Goal: Task Accomplishment & Management: Use online tool/utility

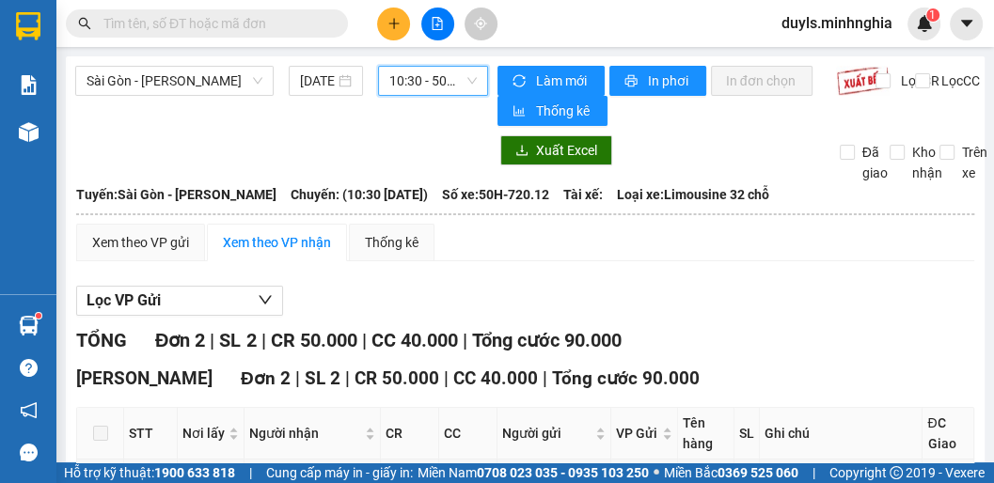
click at [438, 90] on span "10:30 - 50H-720.12" at bounding box center [432, 81] width 87 height 28
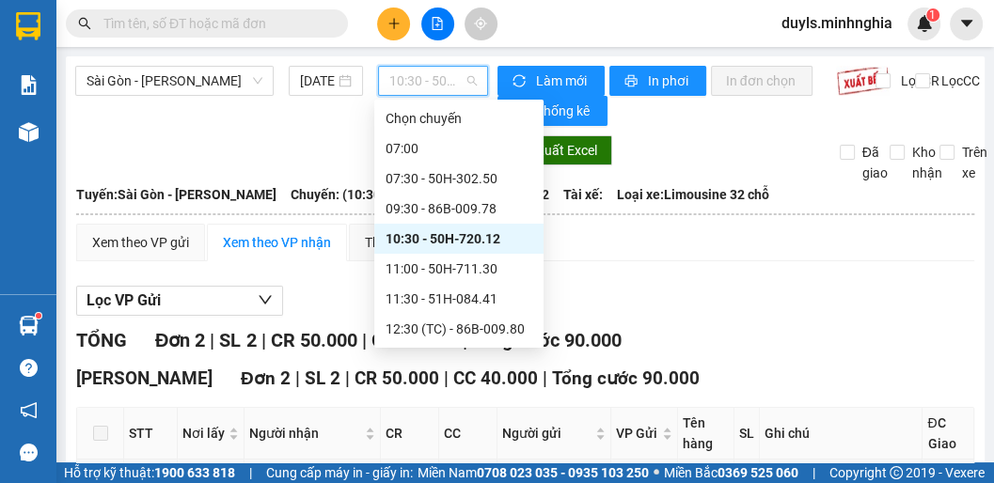
click at [459, 233] on div "10:30 - 50H-720.12" at bounding box center [459, 239] width 147 height 21
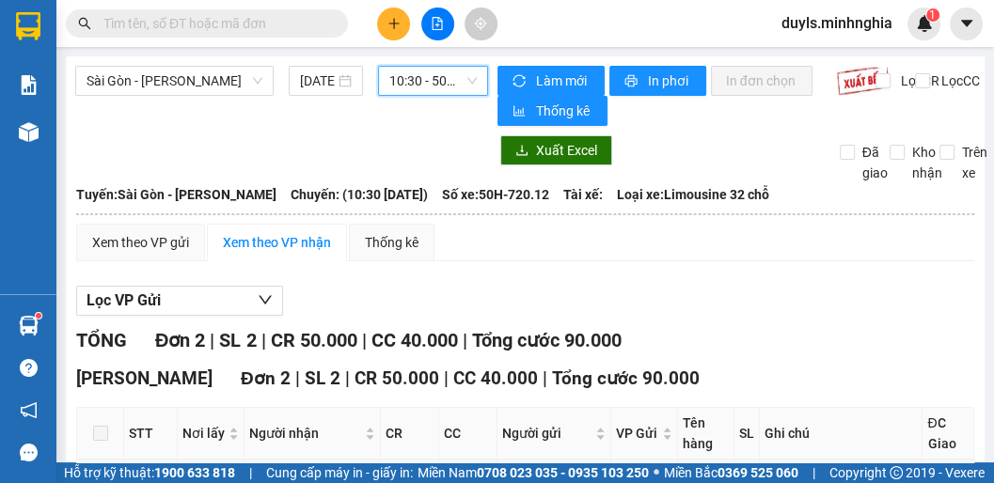
click at [406, 78] on span "10:30 - 50H-720.12" at bounding box center [432, 81] width 87 height 28
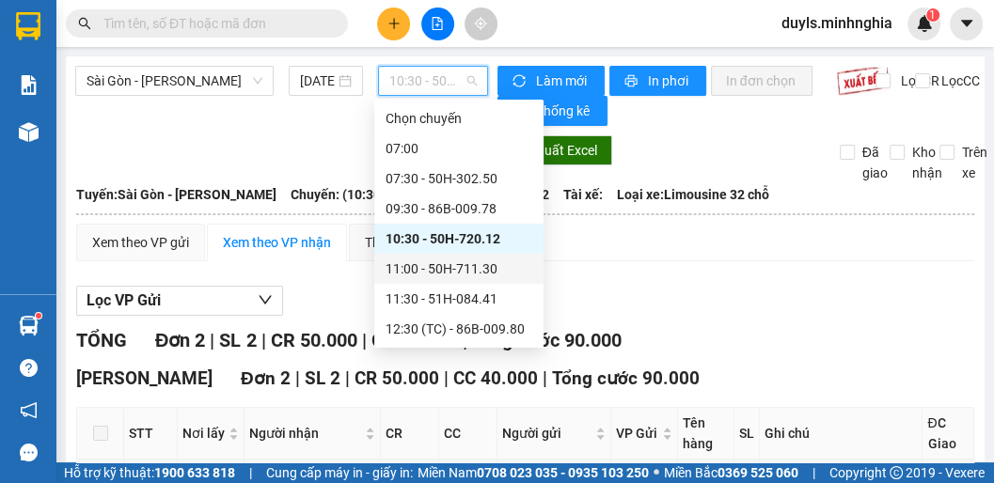
click at [483, 271] on div "11:00 - 50H-711.30" at bounding box center [459, 269] width 147 height 21
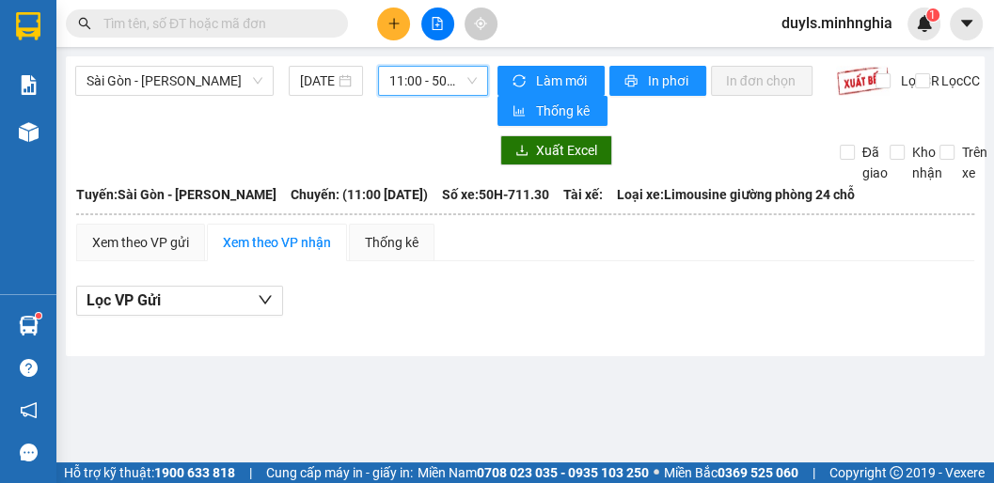
click at [425, 77] on span "11:00 - 50H-711.30" at bounding box center [432, 81] width 87 height 28
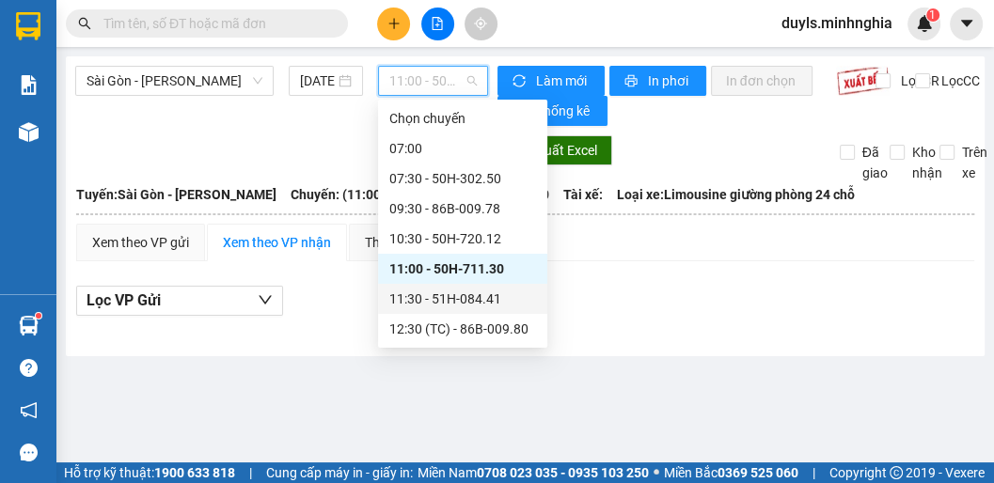
click at [477, 297] on div "11:30 - 51H-084.41" at bounding box center [462, 299] width 147 height 21
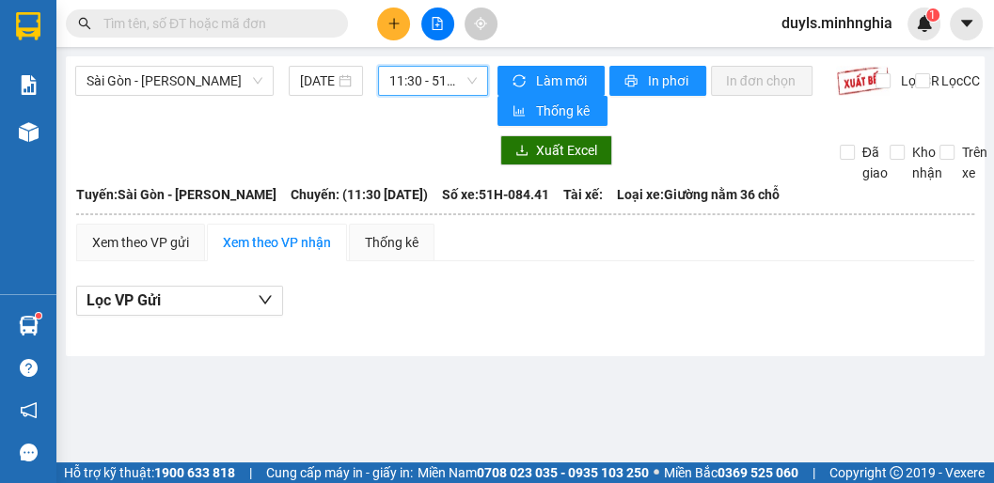
drag, startPoint x: 427, startPoint y: 81, endPoint x: 436, endPoint y: 87, distance: 11.0
click at [428, 81] on span "11:30 - 51H-084.41" at bounding box center [432, 81] width 87 height 28
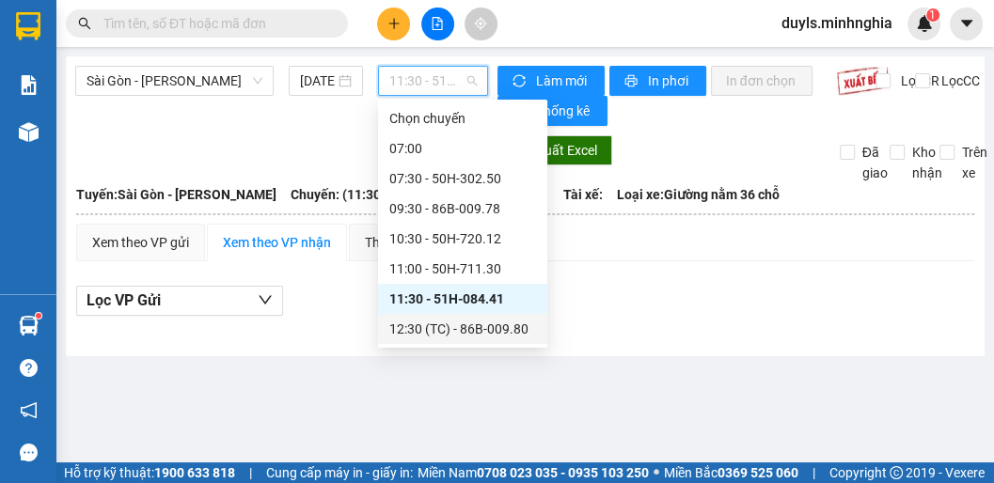
click at [491, 327] on div "12:30 (TC) - 86B-009.80" at bounding box center [462, 329] width 147 height 21
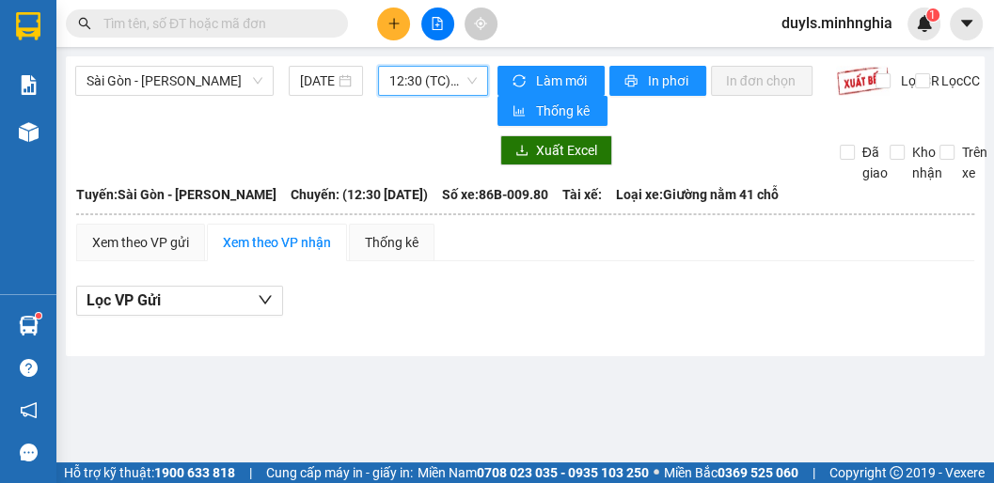
click at [426, 79] on span "12:30 (TC) - 86B-009.80" at bounding box center [432, 81] width 87 height 28
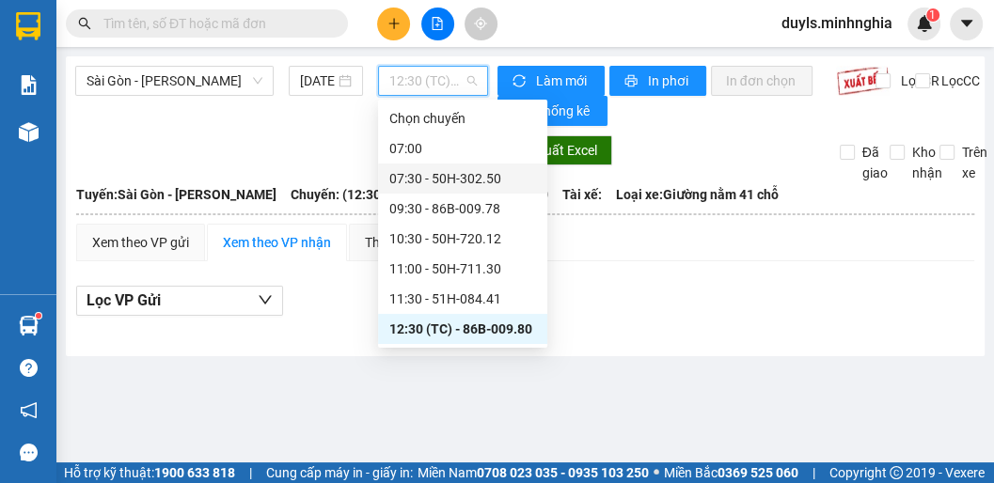
scroll to position [151, 0]
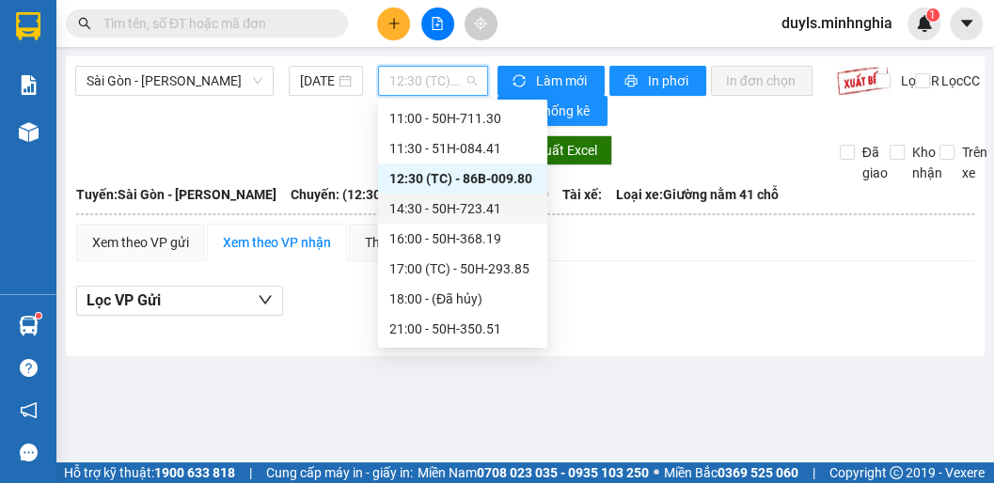
click at [470, 209] on div "14:30 - 50H-723.41" at bounding box center [462, 208] width 147 height 21
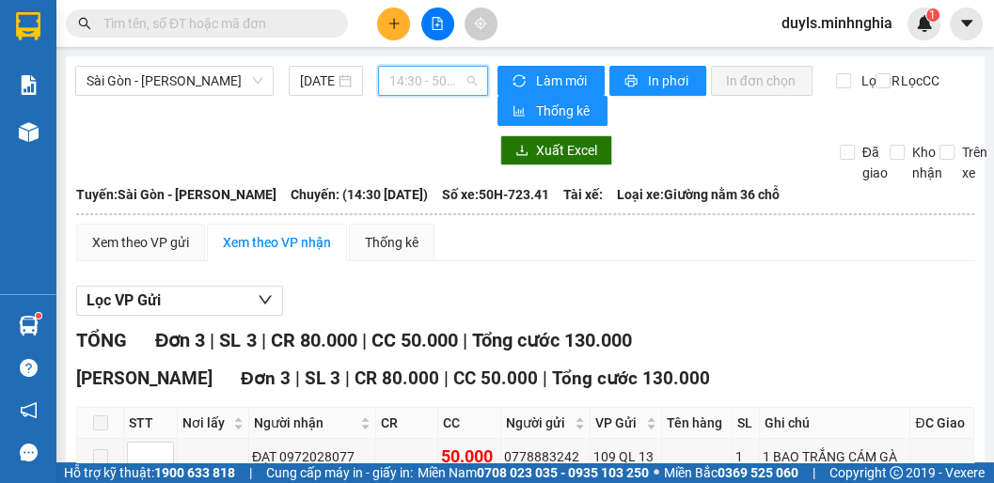
click at [403, 85] on span "14:30 - 50H-723.41" at bounding box center [432, 81] width 87 height 28
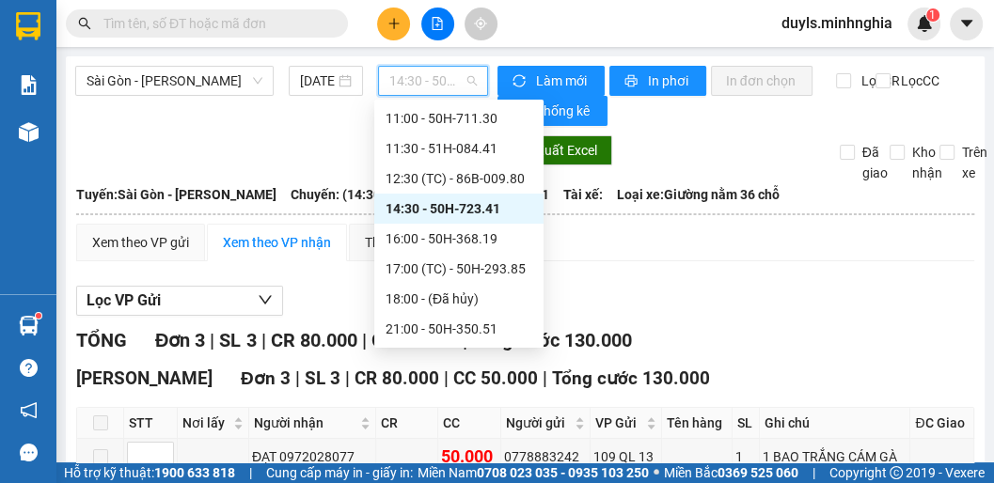
click at [459, 209] on div "14:30 - 50H-723.41" at bounding box center [459, 208] width 147 height 21
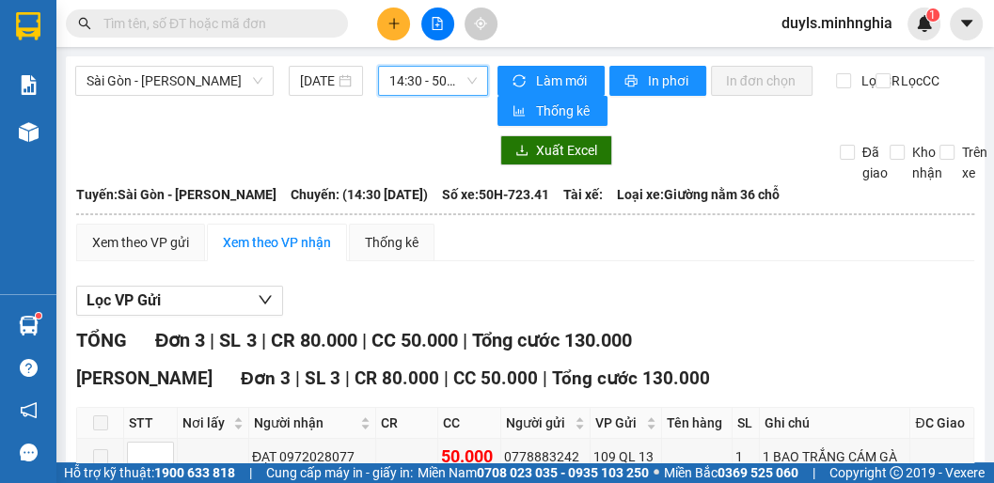
click at [425, 84] on span "14:30 - 50H-723.41" at bounding box center [432, 81] width 87 height 28
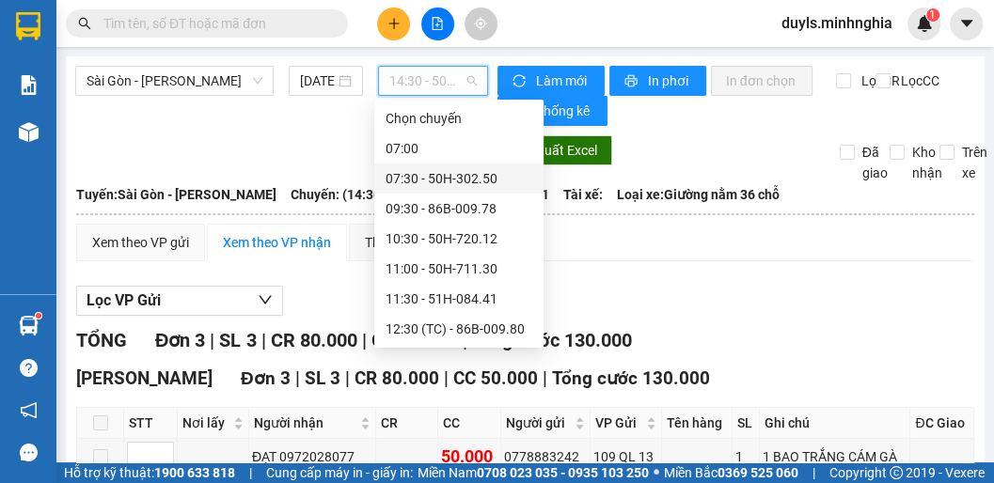
click at [469, 185] on div "07:30 - 50H-302.50" at bounding box center [459, 178] width 147 height 21
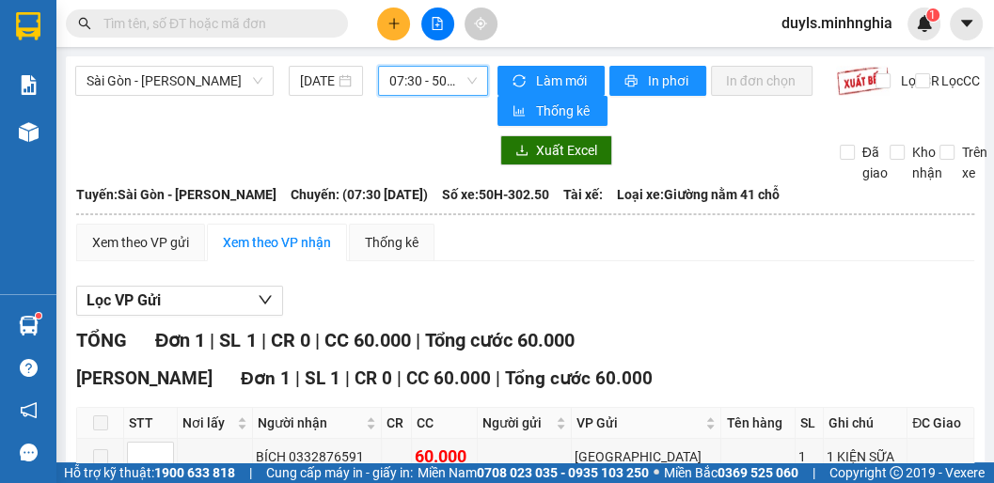
click at [425, 93] on span "07:30 - 50H-302.50" at bounding box center [432, 81] width 87 height 28
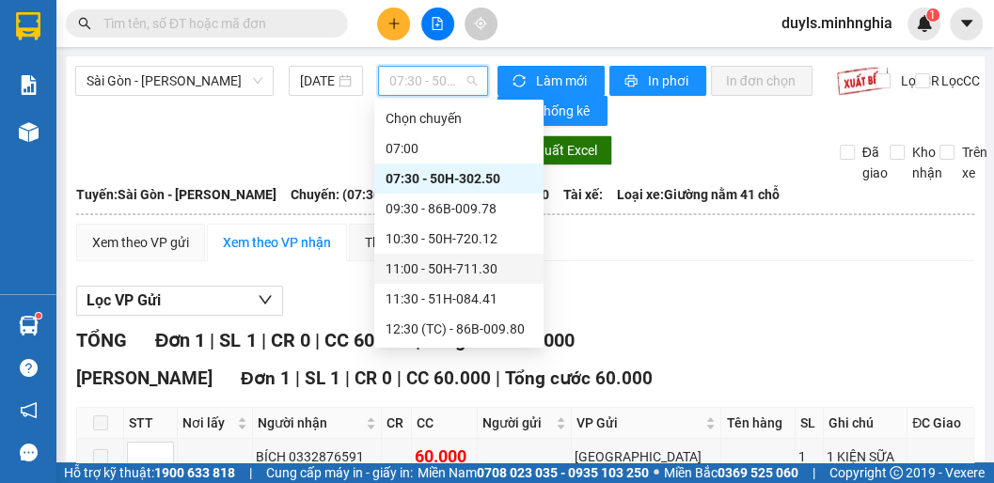
scroll to position [211, 0]
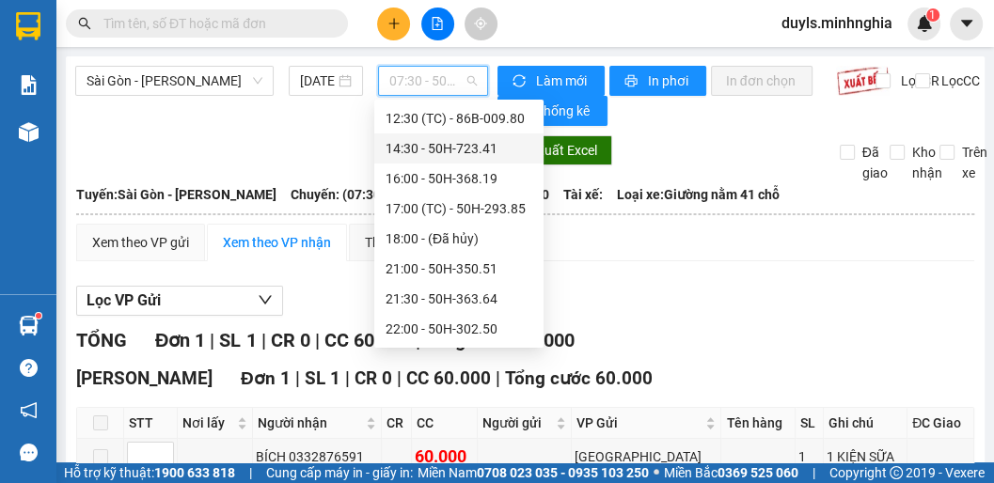
click at [484, 151] on div "14:30 - 50H-723.41" at bounding box center [459, 148] width 147 height 21
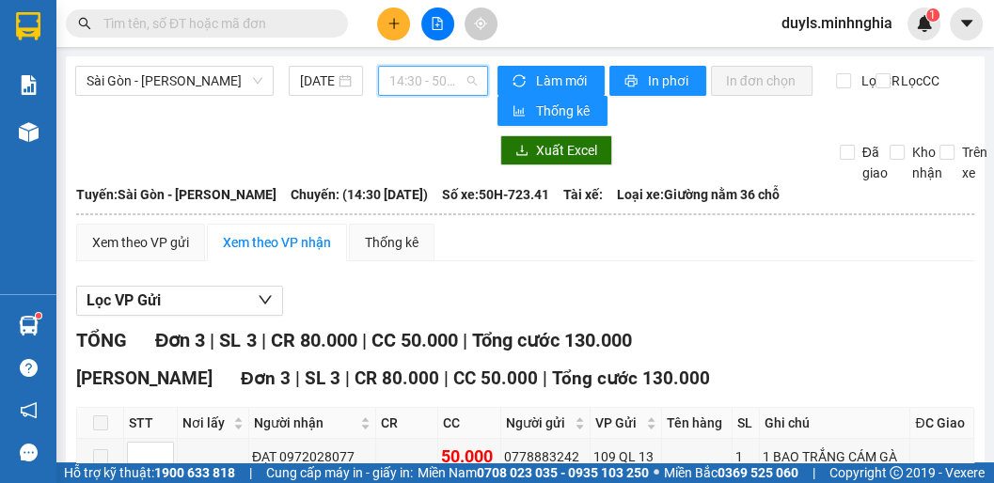
click at [436, 75] on span "14:30 - 50H-723.41" at bounding box center [432, 81] width 87 height 28
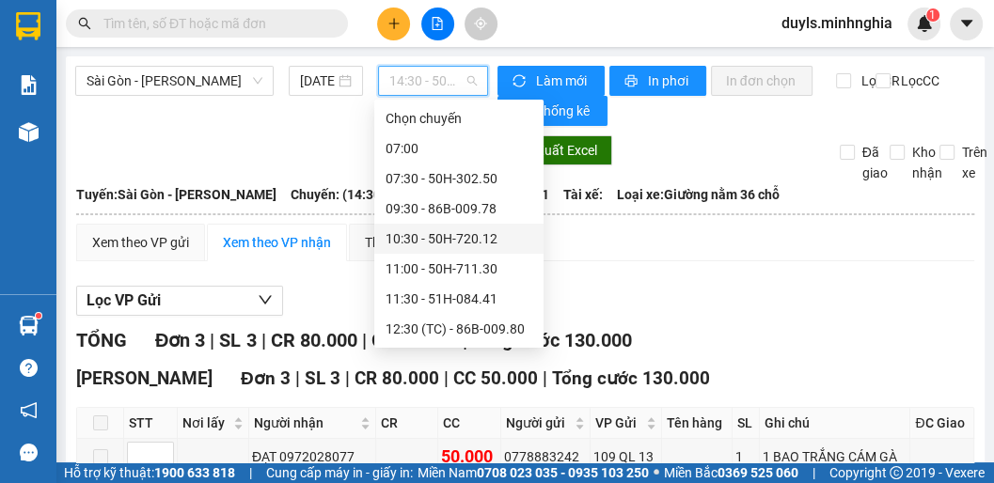
click at [449, 224] on div "10:30 - 50H-720.12" at bounding box center [458, 239] width 169 height 30
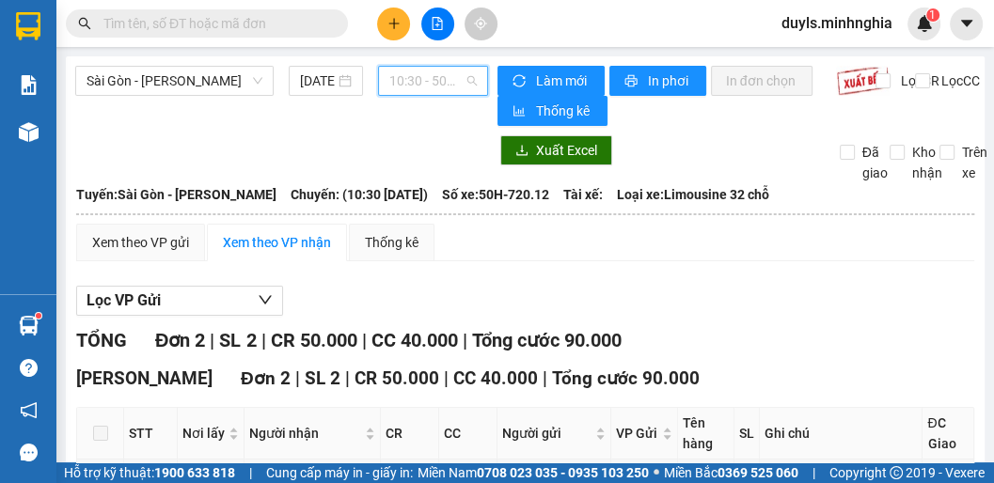
click at [426, 79] on span "10:30 - 50H-720.12" at bounding box center [432, 81] width 87 height 28
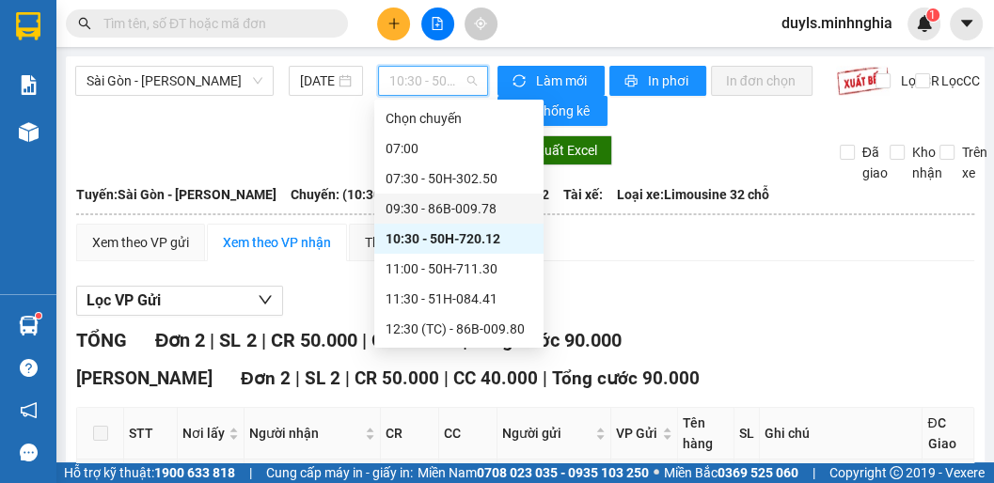
click at [451, 211] on div "09:30 - 86B-009.78" at bounding box center [459, 208] width 147 height 21
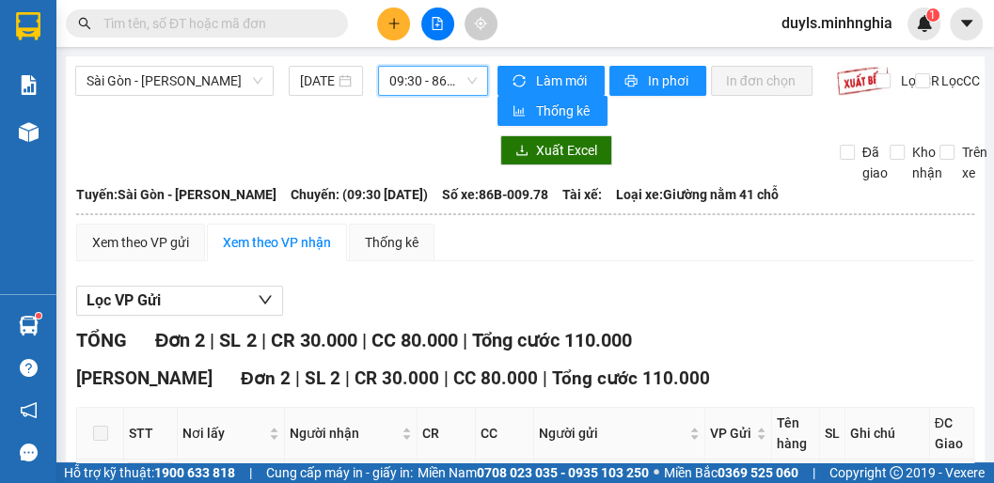
click at [439, 81] on span "09:30 - 86B-009.78" at bounding box center [432, 81] width 87 height 28
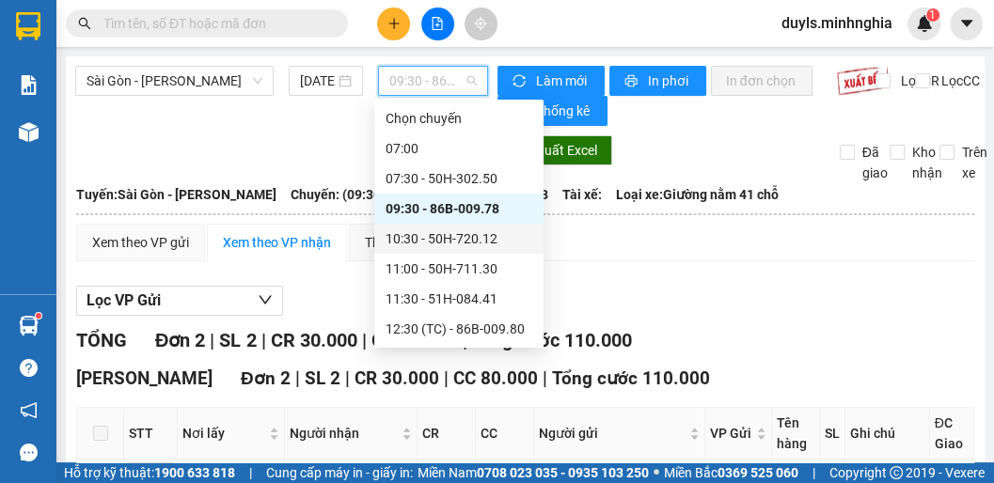
scroll to position [75, 0]
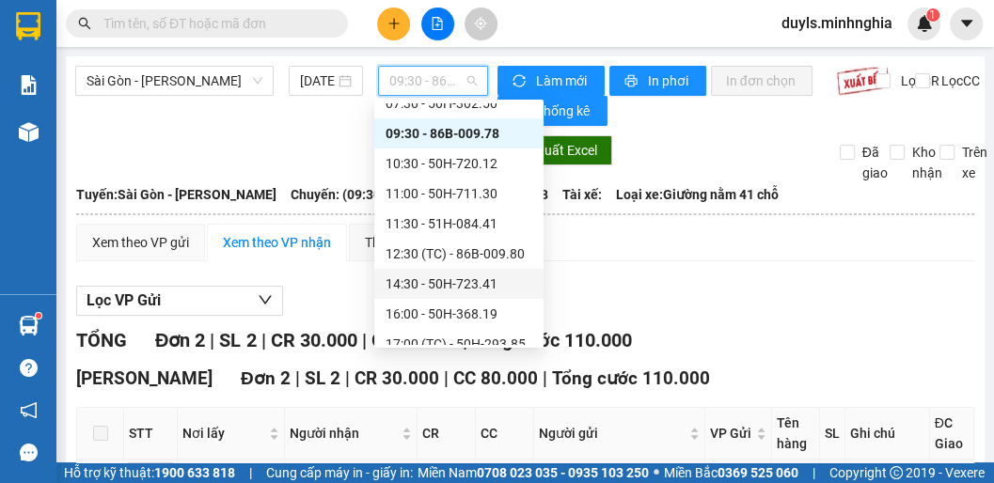
click at [457, 290] on div "14:30 - 50H-723.41" at bounding box center [459, 284] width 147 height 21
